Goal: Contribute content

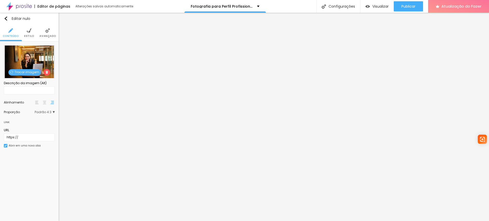
click at [26, 70] on font "Trocar imagem" at bounding box center [27, 72] width 25 height 4
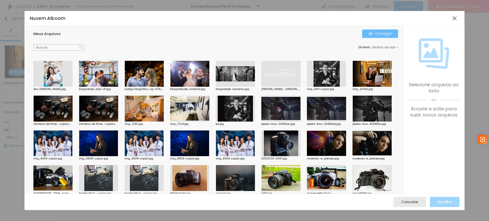
click at [385, 31] on font "Carregar" at bounding box center [383, 33] width 17 height 5
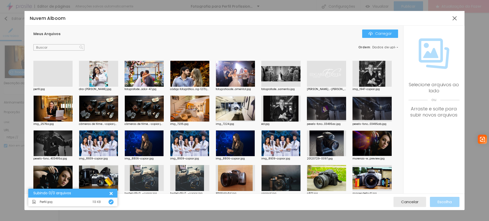
click at [45, 87] on div at bounding box center [52, 87] width 39 height 0
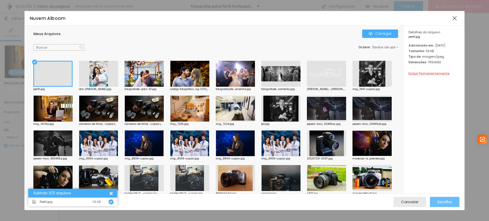
click at [445, 203] on font "Escolha" at bounding box center [444, 201] width 14 height 5
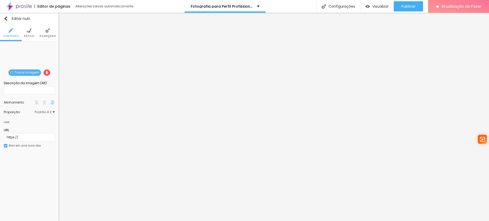
click at [32, 72] on font "Trocar imagem" at bounding box center [27, 72] width 25 height 4
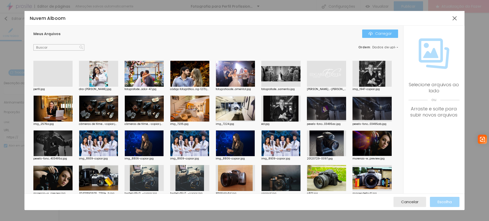
click at [385, 33] on font "Carregar" at bounding box center [383, 33] width 17 height 5
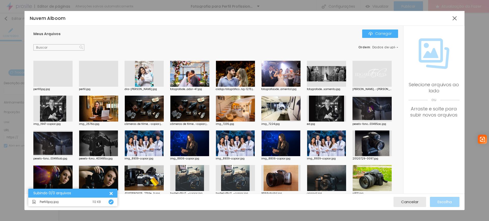
click at [63, 87] on div at bounding box center [52, 87] width 39 height 0
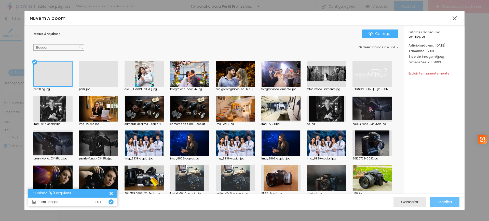
click at [446, 204] on font "Escolha" at bounding box center [444, 201] width 14 height 5
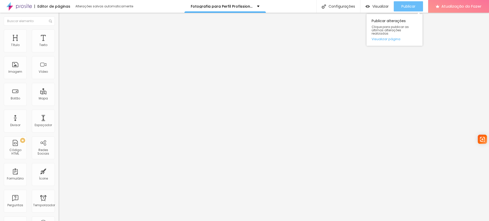
click at [402, 4] on font "Publicar" at bounding box center [408, 6] width 14 height 5
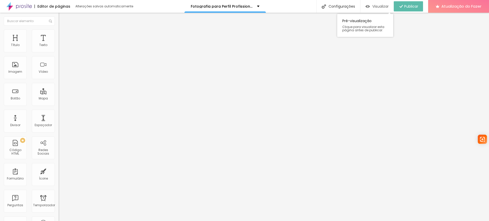
click at [383, 5] on font "Visualizar" at bounding box center [380, 6] width 16 height 5
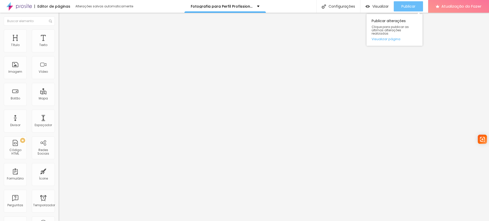
click at [411, 8] on font "Publicar" at bounding box center [408, 6] width 14 height 5
